Goal: Task Accomplishment & Management: Complete application form

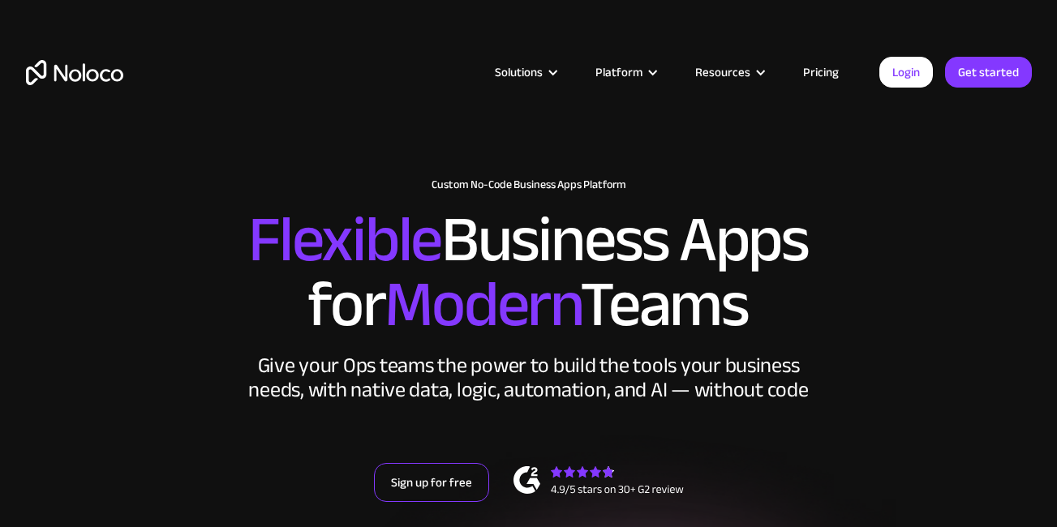
click at [439, 483] on link "Sign up for free" at bounding box center [431, 482] width 115 height 39
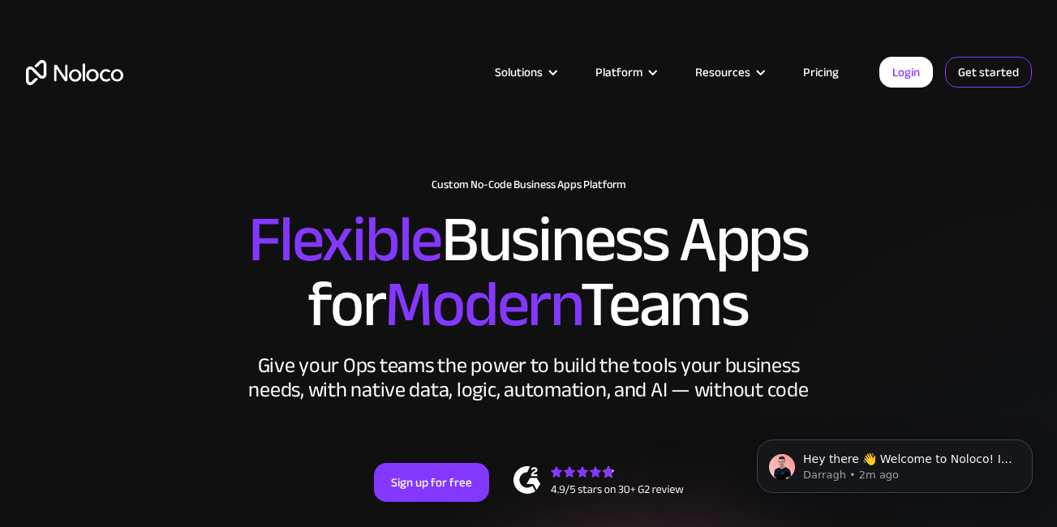
click at [0, 0] on link "Get started" at bounding box center [0, 0] width 0 height 0
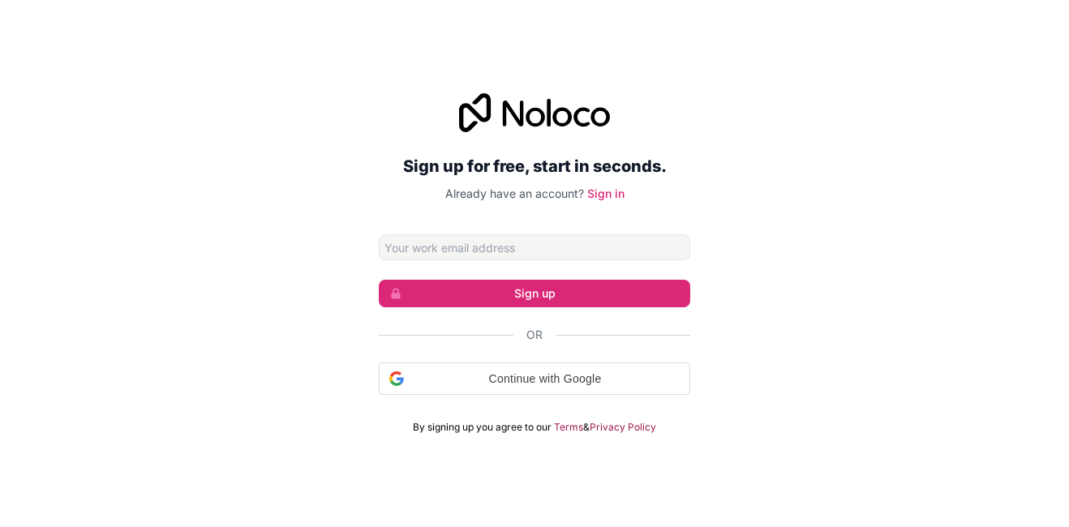
drag, startPoint x: 0, startPoint y: 0, endPoint x: 425, endPoint y: 248, distance: 492.1
click at [425, 248] on input "Email address" at bounding box center [534, 247] width 311 height 26
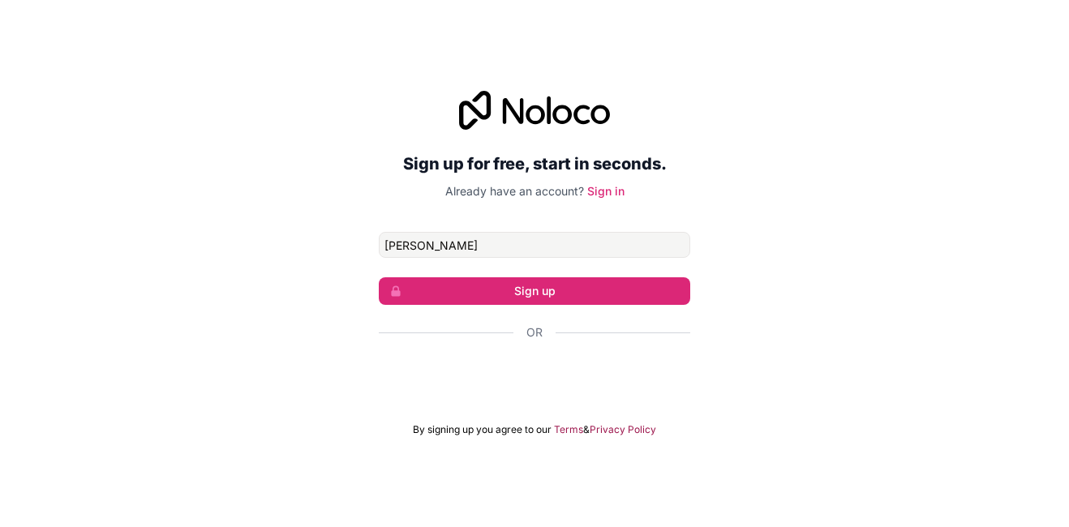
type input "peterman8110@gmail.com"
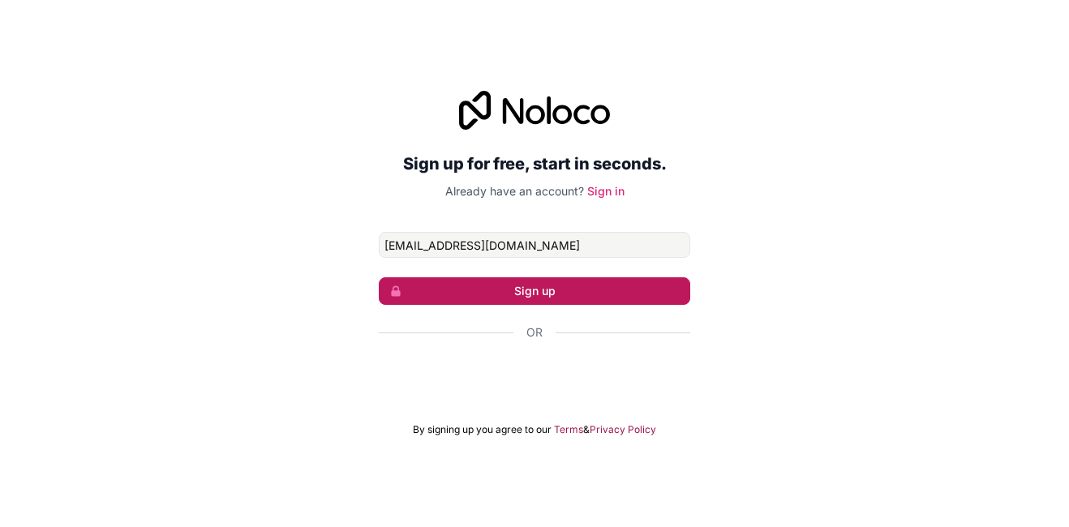
click at [539, 287] on button "Sign up" at bounding box center [534, 291] width 311 height 28
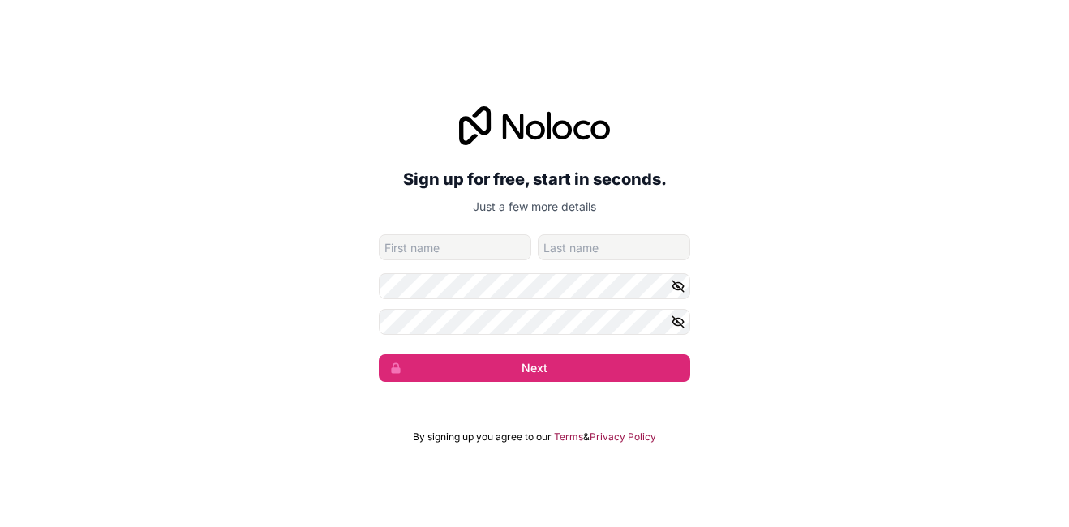
click at [474, 248] on input "given-name" at bounding box center [455, 247] width 152 height 26
type input "Peter"
type input "Daniel Rodriguez"
click at [677, 289] on icon "button" at bounding box center [678, 286] width 15 height 15
click at [682, 323] on icon "button" at bounding box center [678, 322] width 15 height 15
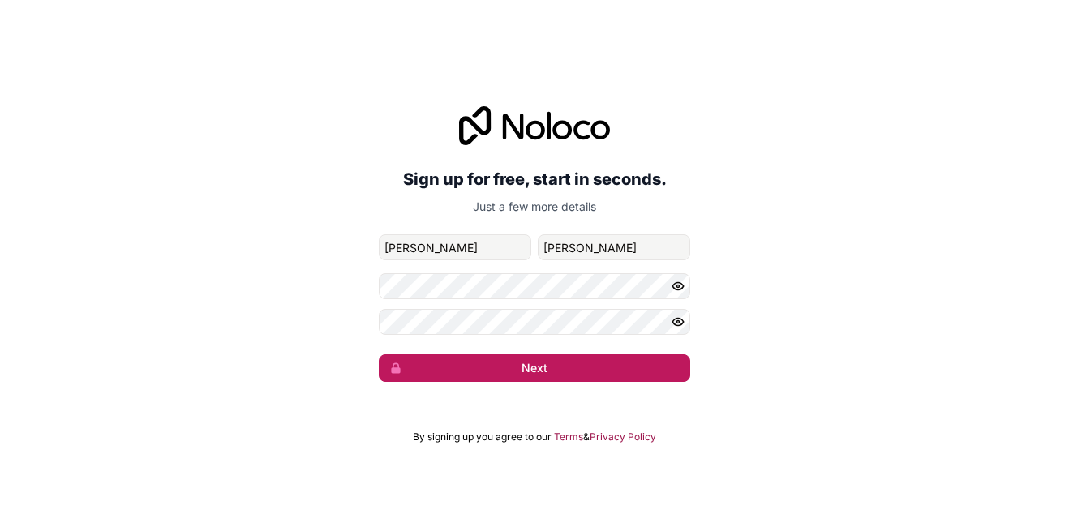
click at [573, 376] on button "Next" at bounding box center [534, 368] width 311 height 28
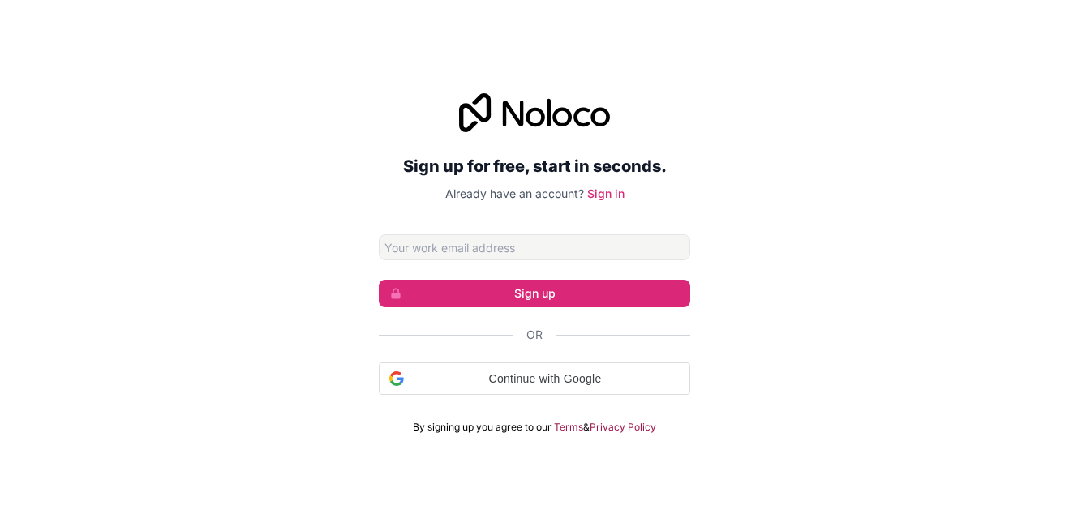
click at [431, 245] on input "Email address" at bounding box center [534, 247] width 311 height 26
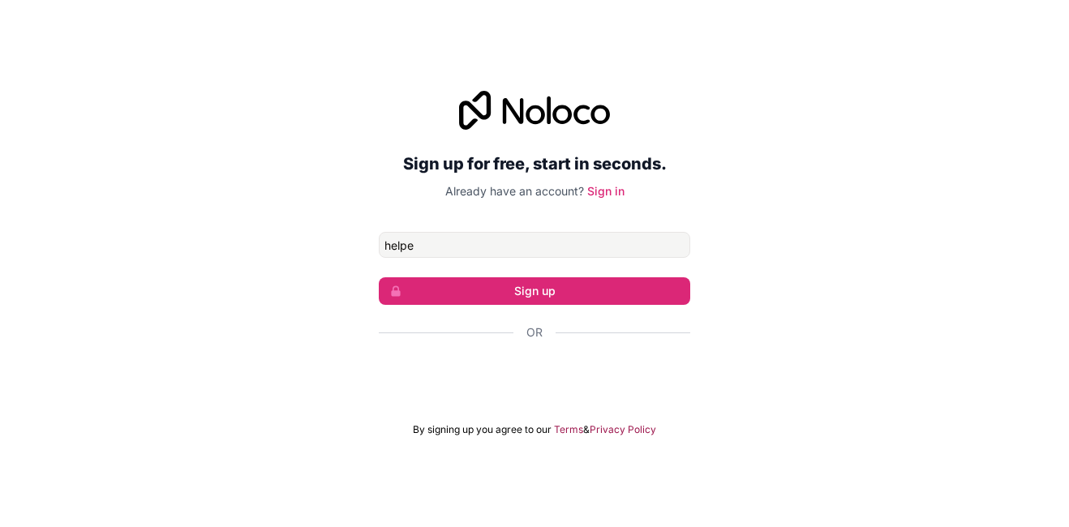
type input "[EMAIL_ADDRESS][DOMAIN_NAME]"
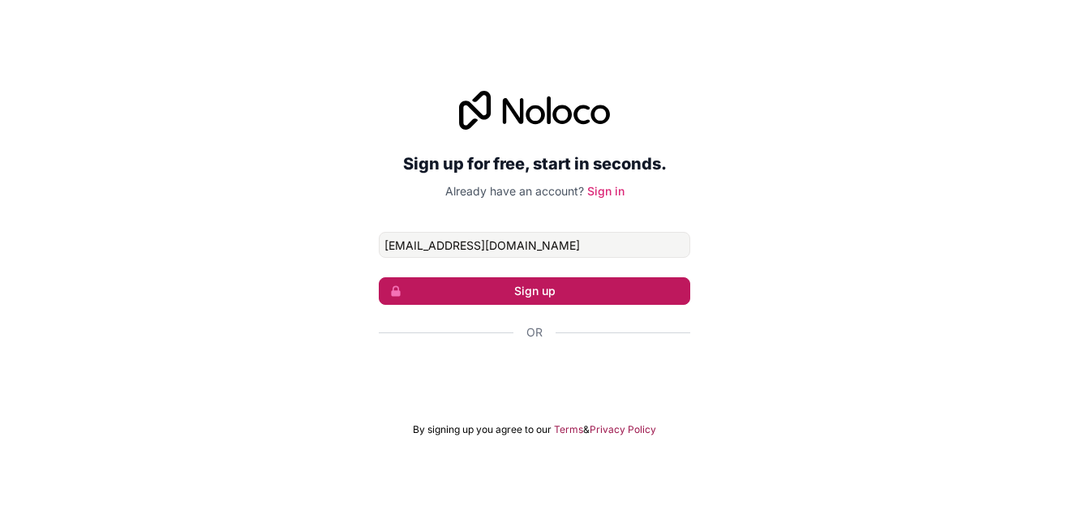
click at [477, 285] on button "Sign up" at bounding box center [534, 291] width 311 height 28
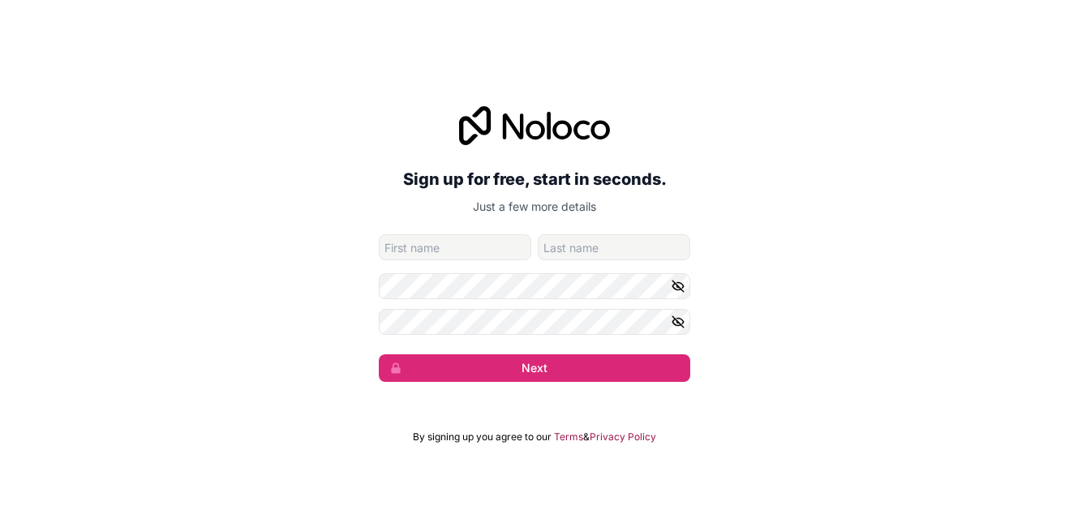
click at [443, 247] on input "given-name" at bounding box center [455, 247] width 152 height 26
type input "[PERSON_NAME]"
click at [676, 283] on icon "button" at bounding box center [677, 286] width 11 height 11
click at [676, 318] on icon "button" at bounding box center [678, 322] width 15 height 15
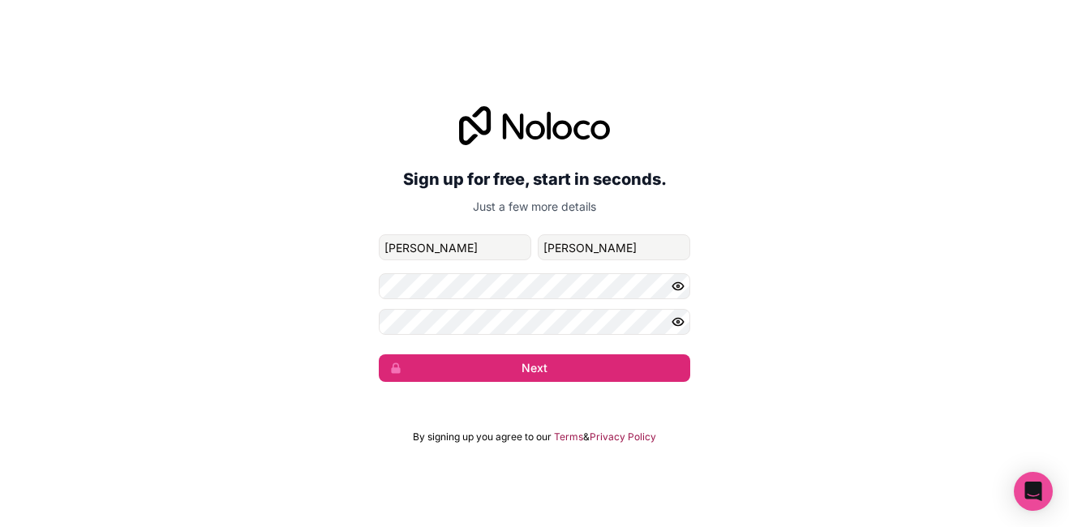
click at [799, 319] on div "Sign up for free, start in seconds. Just a few more details helper@soniascleans…" at bounding box center [534, 244] width 1069 height 321
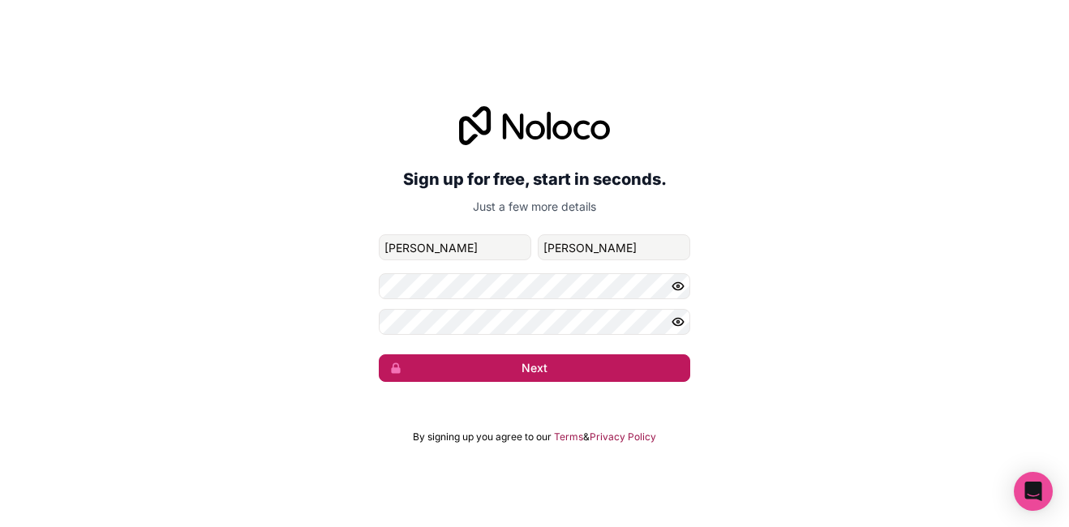
click at [571, 364] on button "Next" at bounding box center [534, 368] width 311 height 28
